Goal: Information Seeking & Learning: Learn about a topic

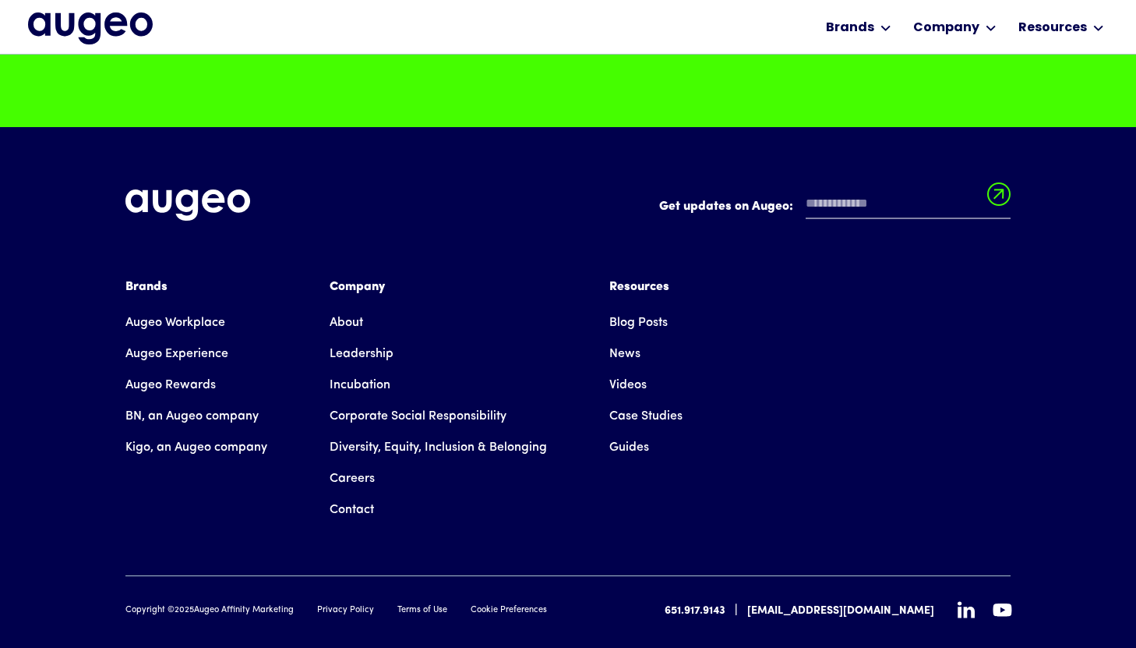
click at [180, 338] on link "Augeo Workplace" at bounding box center [175, 322] width 100 height 31
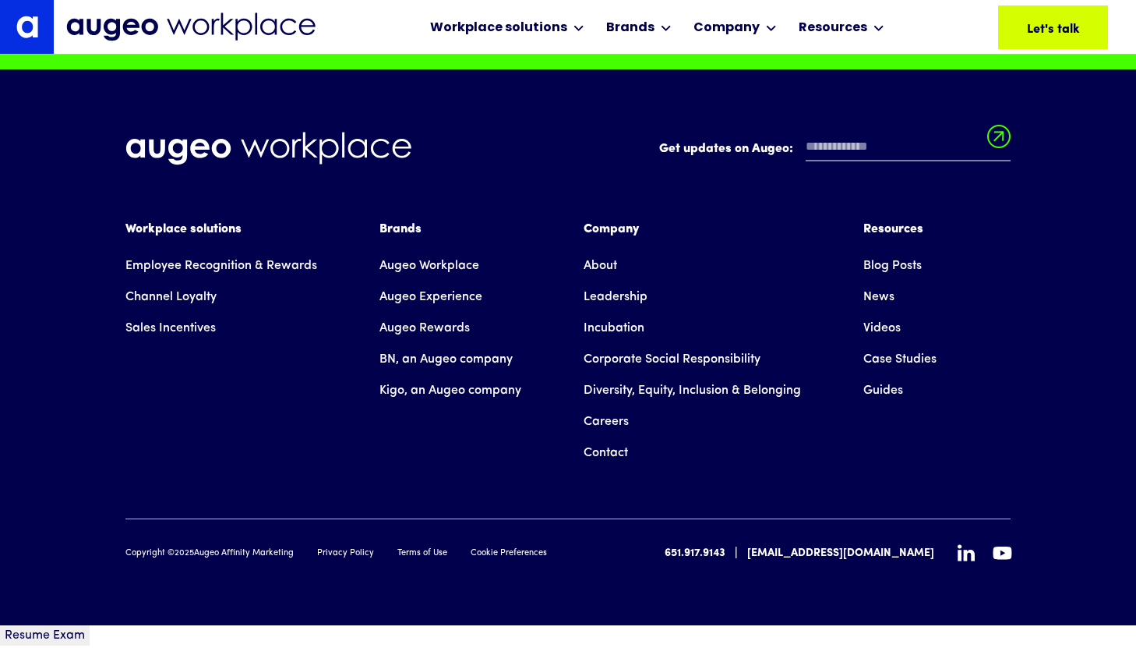
scroll to position [11093, 0]
click at [604, 437] on link "Careers" at bounding box center [606, 421] width 45 height 31
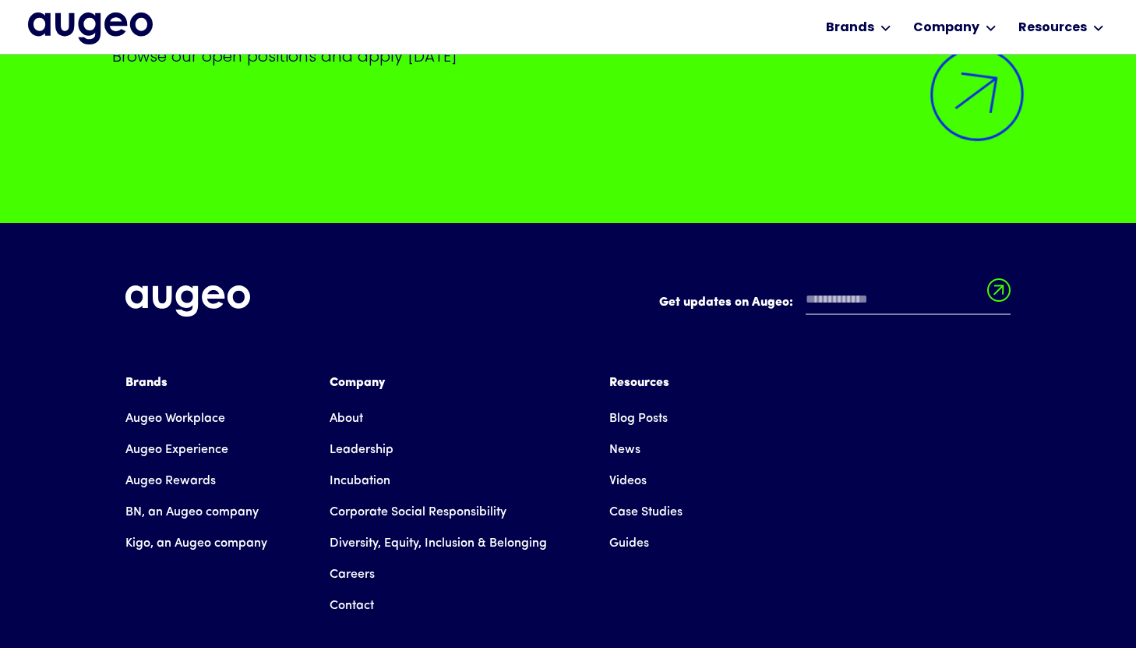
scroll to position [3875, 0]
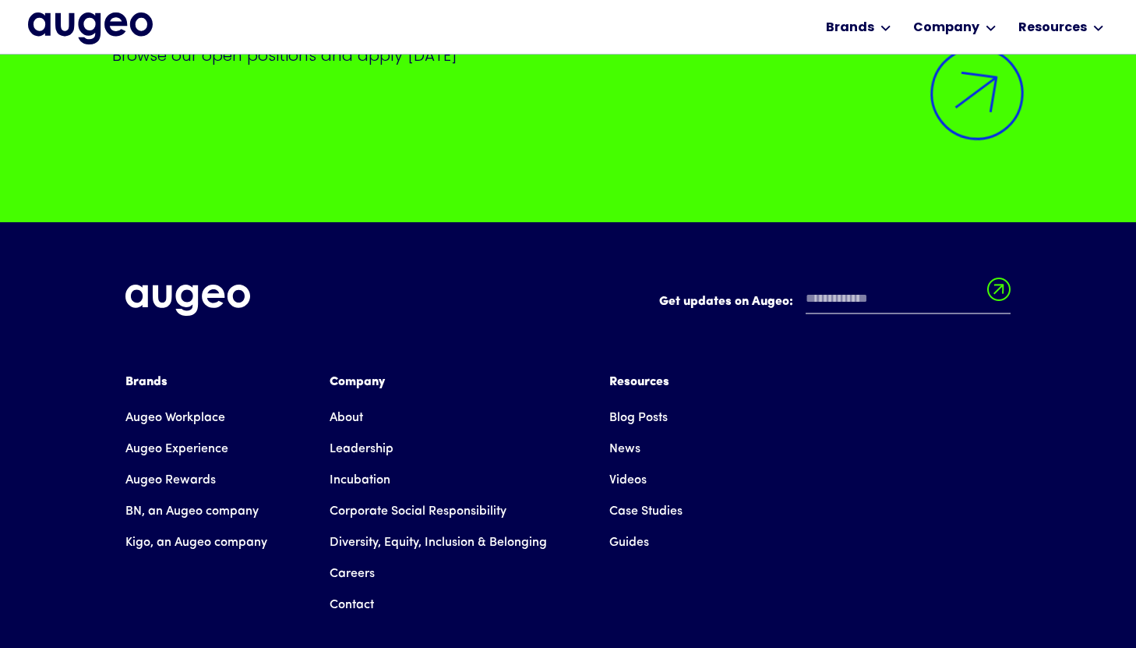
click at [976, 104] on img at bounding box center [977, 94] width 106 height 106
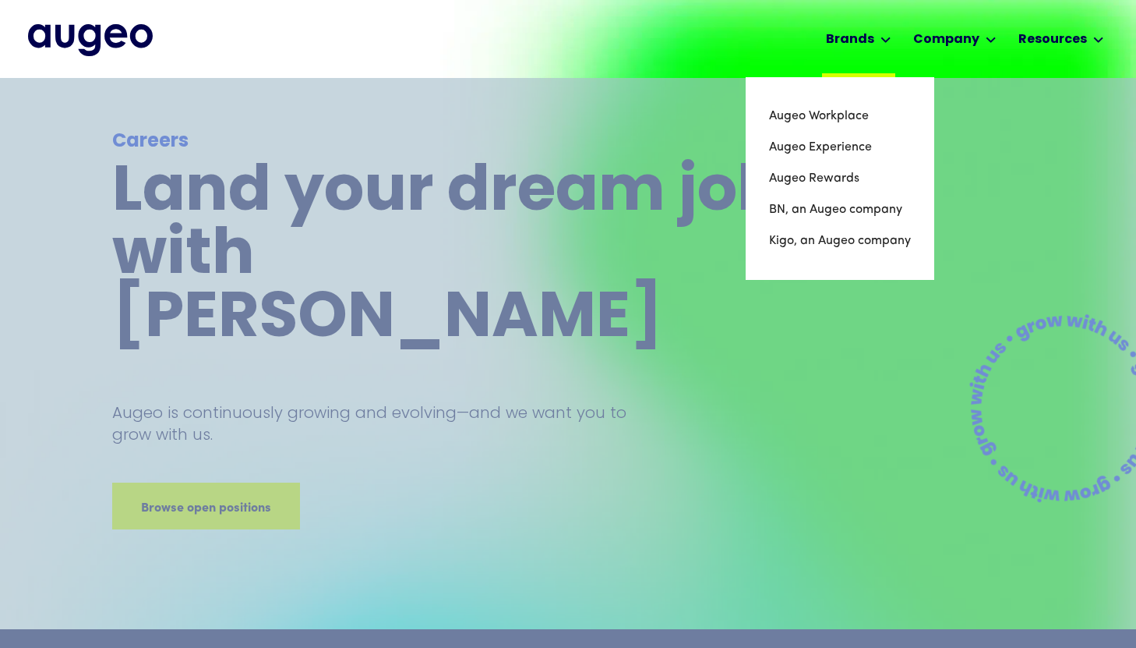
scroll to position [0, 0]
